Goal: Check status

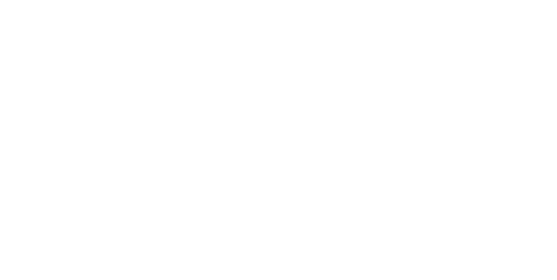
click at [115, 63] on button "Order details" at bounding box center [74, 54] width 83 height 22
click at [465, 47] on button "Close" at bounding box center [450, 48] width 32 height 14
click at [465, 51] on button "Close" at bounding box center [450, 48] width 32 height 14
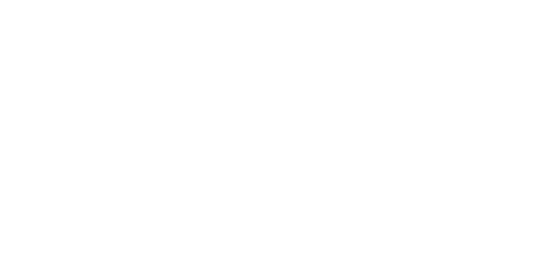
scroll to position [62, 0]
click at [556, 212] on div "Order details Collaborate Checklists 0/0 Tracking Linked Orders Timeline Order …" at bounding box center [278, 140] width 557 height 280
click at [556, 213] on div "Order details Collaborate Checklists 0/0 Tracking Linked Orders Timeline Order …" at bounding box center [278, 140] width 557 height 280
click at [115, 83] on button "Collaborate" at bounding box center [74, 76] width 83 height 22
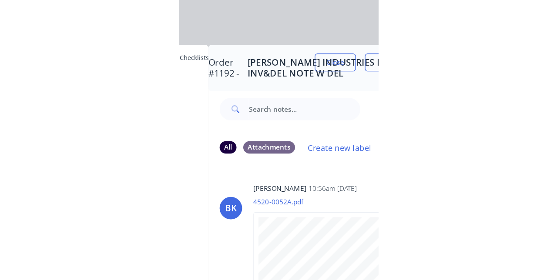
scroll to position [0, 0]
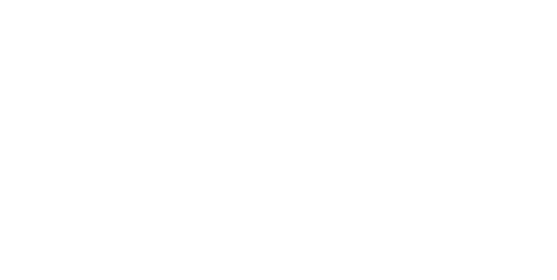
click at [465, 45] on button "Close" at bounding box center [450, 48] width 32 height 14
click at [80, 119] on div "Tracking" at bounding box center [69, 120] width 24 height 8
click at [115, 87] on button "Checklists 0/0" at bounding box center [74, 98] width 83 height 22
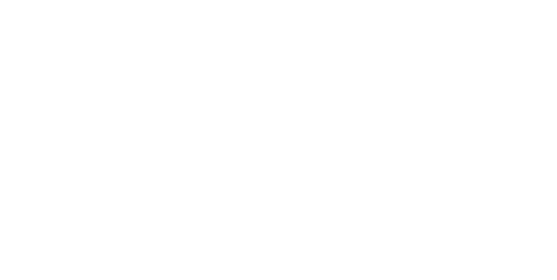
click at [115, 81] on button "Collaborate" at bounding box center [74, 76] width 83 height 22
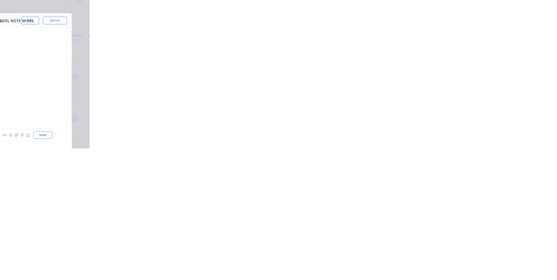
scroll to position [504, 0]
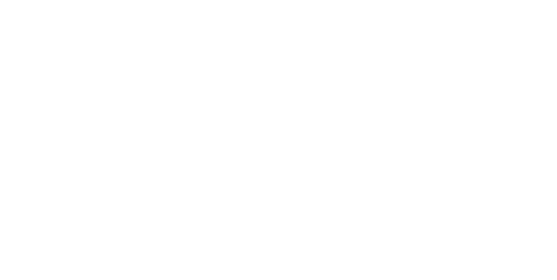
click at [465, 42] on button "Close" at bounding box center [450, 48] width 32 height 14
click at [94, 74] on div "Collaborate" at bounding box center [77, 76] width 34 height 8
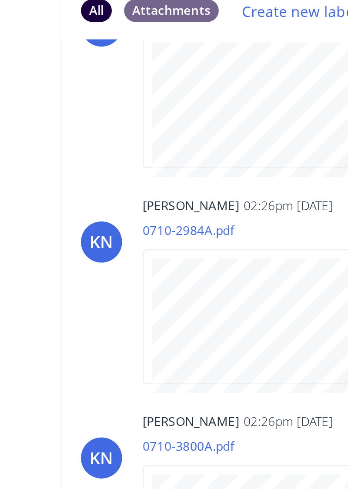
scroll to position [224, 0]
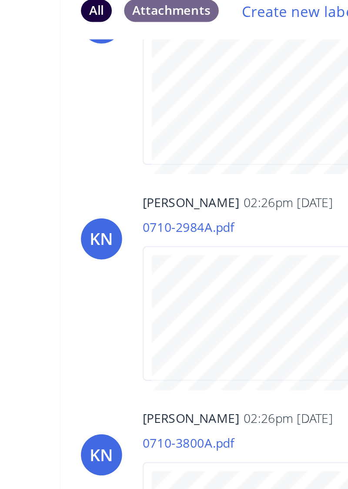
click at [244, 280] on div "Labels Download" at bounding box center [257, 333] width 130 height 65
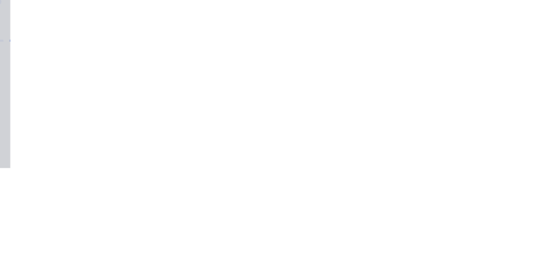
scroll to position [581, 0]
